Goal: Obtain resource: Download file/media

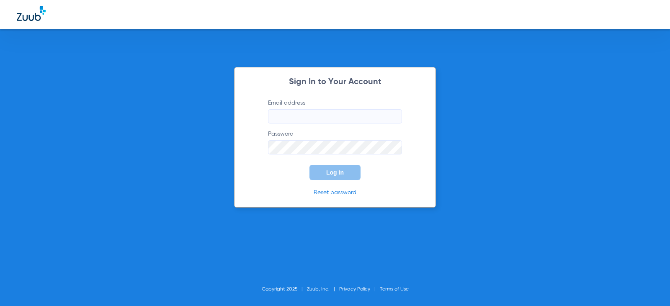
type input "[EMAIL_ADDRESS][DOMAIN_NAME]"
click at [332, 170] on span "Log In" at bounding box center [335, 172] width 18 height 7
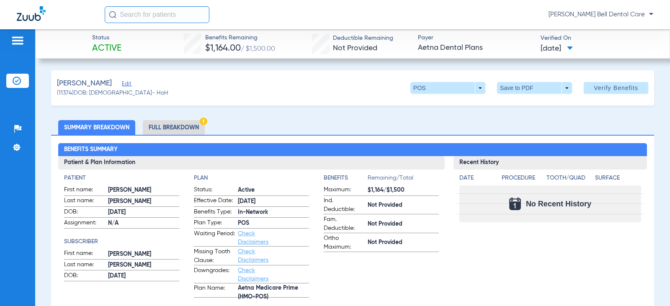
click at [197, 131] on li "Full Breakdown" at bounding box center [174, 127] width 62 height 15
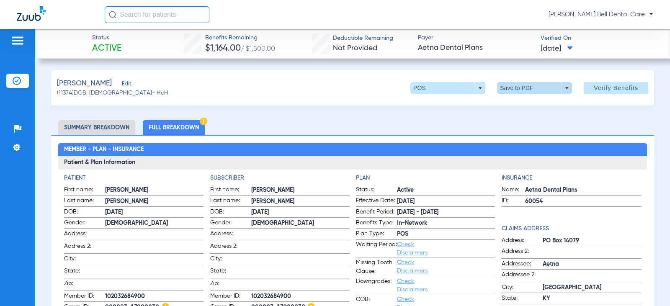
click at [548, 93] on span at bounding box center [534, 88] width 75 height 12
click at [598, 136] on div at bounding box center [335, 153] width 670 height 306
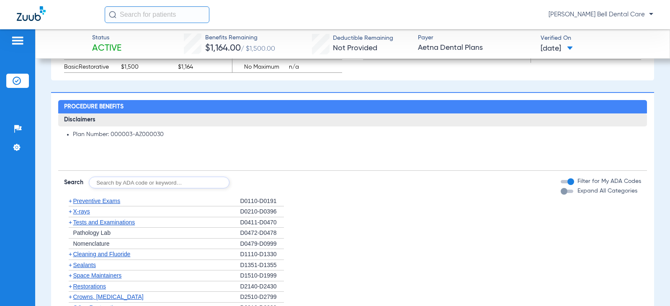
scroll to position [629, 0]
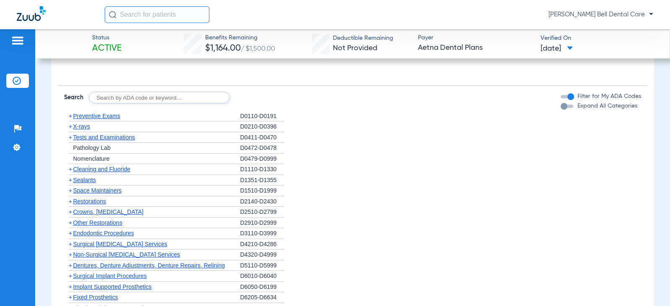
click at [561, 106] on div "button" at bounding box center [564, 106] width 7 height 7
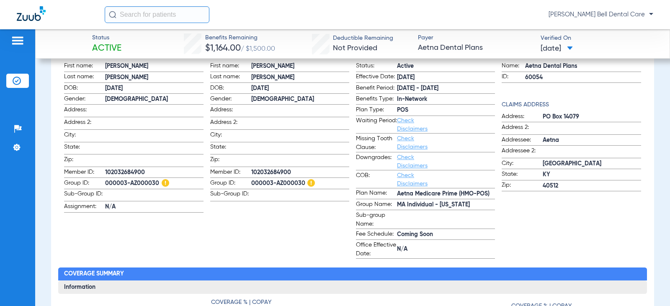
scroll to position [0, 0]
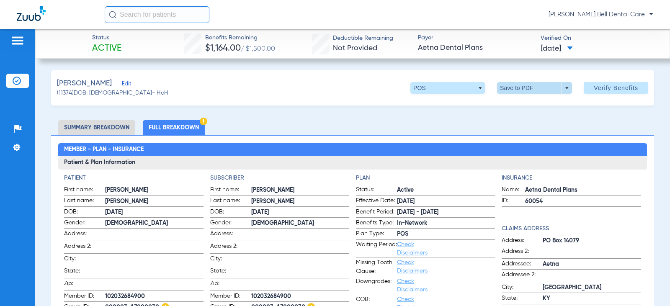
click at [525, 89] on span at bounding box center [535, 88] width 20 height 20
click at [512, 109] on button "insert_drive_file Save to PDF" at bounding box center [523, 104] width 63 height 17
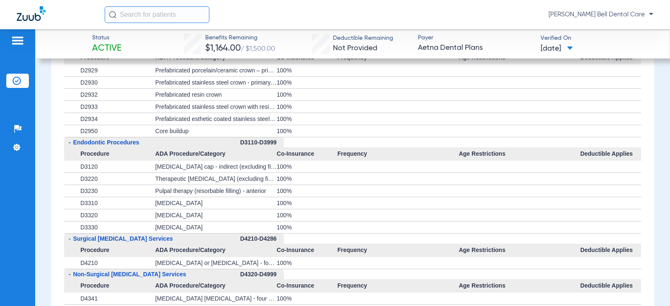
scroll to position [1299, 0]
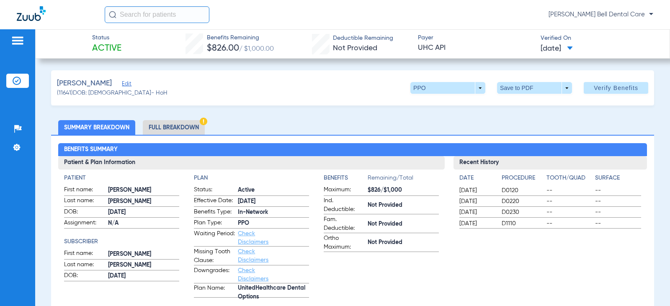
click at [192, 129] on li "Full Breakdown" at bounding box center [174, 127] width 62 height 15
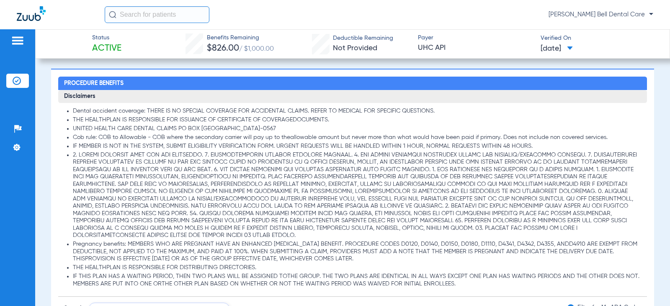
scroll to position [796, 0]
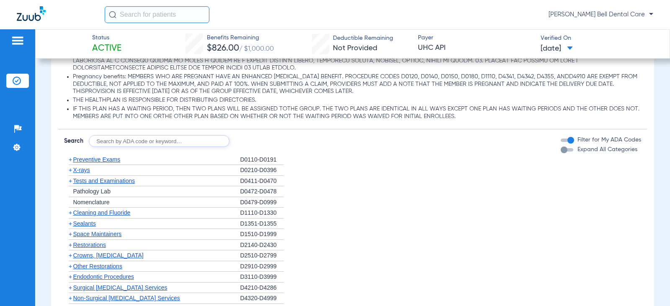
click at [561, 150] on div "button" at bounding box center [564, 150] width 7 height 7
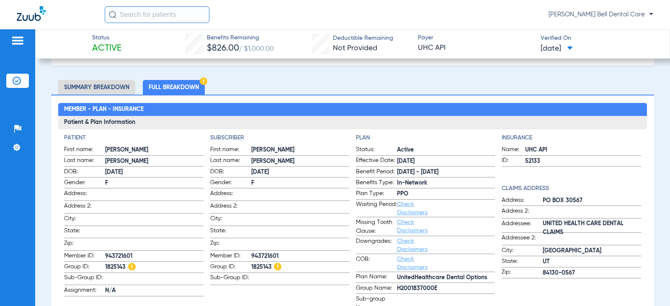
scroll to position [0, 0]
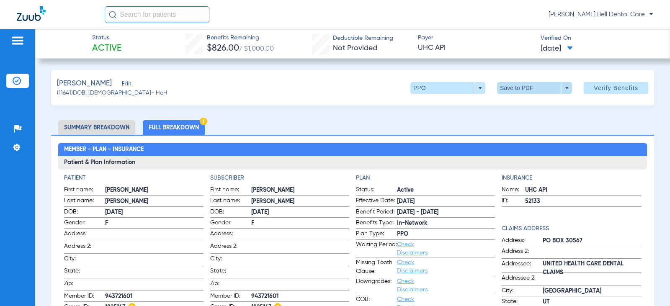
click at [525, 89] on span at bounding box center [535, 88] width 20 height 20
click at [529, 105] on span "Save to PDF" at bounding box center [531, 105] width 33 height 6
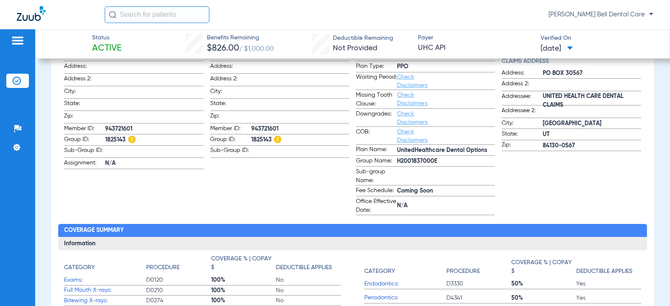
click at [254, 201] on app-subscriber-information "Subscriber First name: NILDA Last name: REYES DOB: 04/07/1951 Gender: F Address…" at bounding box center [279, 110] width 139 height 209
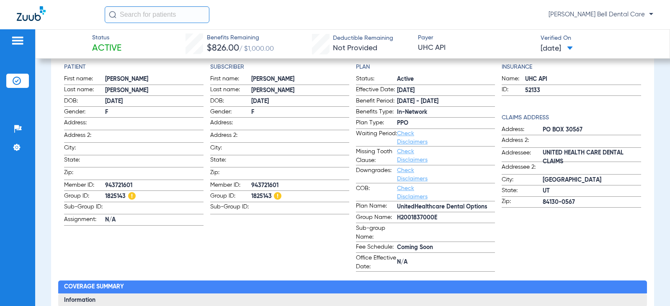
scroll to position [126, 0]
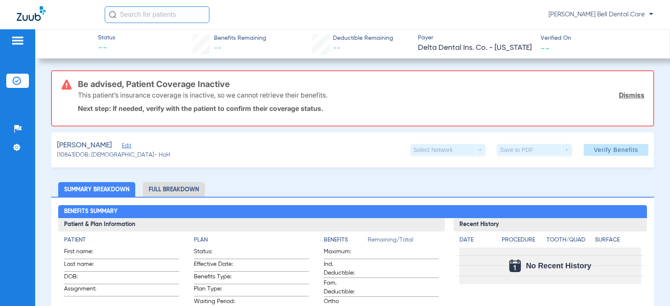
click at [242, 160] on div "Bassett, Hailey Edit (10843) DOB: 09/27/1996 - HoH Select Network arrow_drop_do…" at bounding box center [352, 149] width 603 height 35
